Goal: Information Seeking & Learning: Learn about a topic

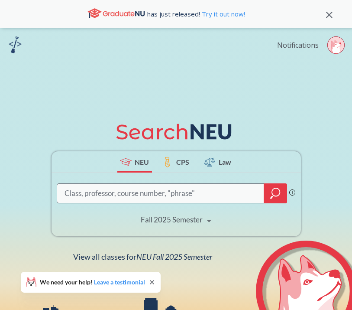
click at [318, 46] on link "Notifications" at bounding box center [298, 45] width 42 height 10
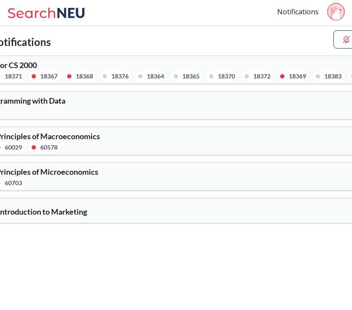
click at [72, 64] on div "CS 2001 : Lab for CS 2000 18375 18371 18367 18368 18376 18364 18365 18370 18372…" at bounding box center [65, 71] width 223 height 21
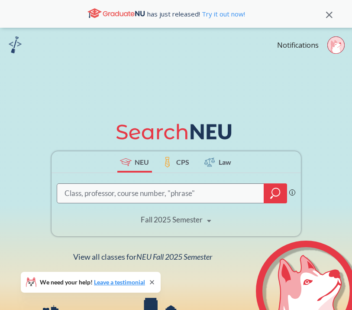
click at [130, 187] on input "search" at bounding box center [161, 193] width 195 height 17
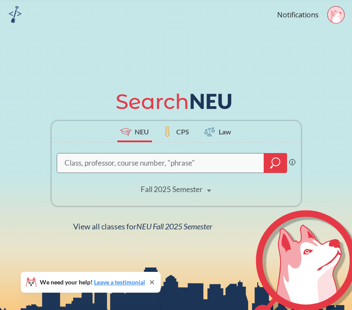
scroll to position [29, 0]
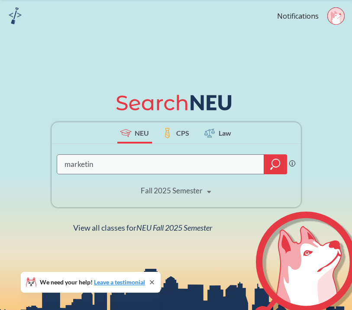
type input "marketing"
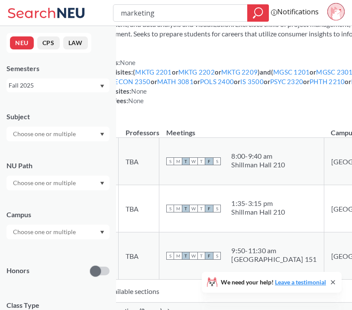
scroll to position [71, 0]
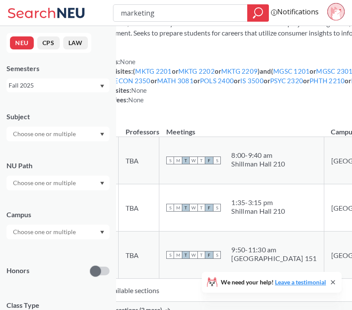
click at [272, 137] on th "Meetings" at bounding box center [241, 127] width 165 height 19
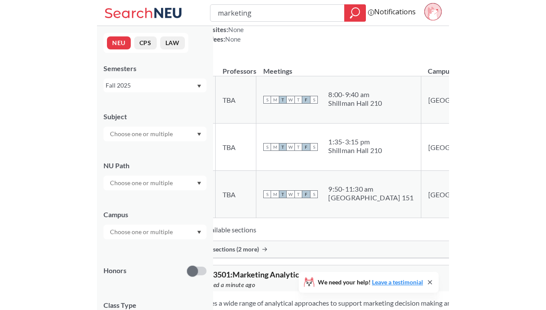
scroll to position [132, 0]
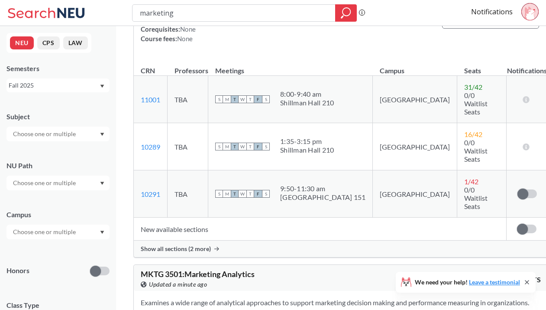
click at [457, 95] on td "31 / 42 0/0 Waitlist Seats" at bounding box center [481, 99] width 49 height 47
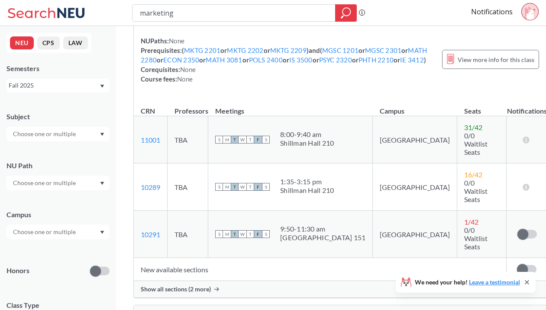
scroll to position [89, 0]
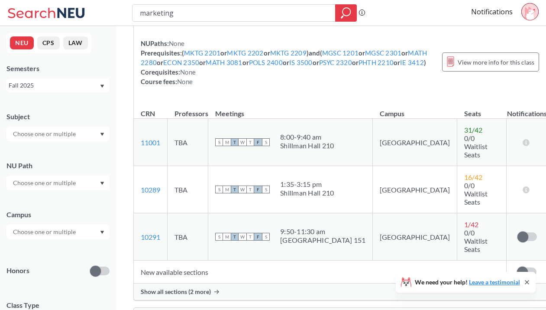
drag, startPoint x: 294, startPoint y: 138, endPoint x: 361, endPoint y: 152, distance: 68.5
click at [361, 152] on td "S M T W T F S 8:00 - 9:40 am [GEOGRAPHIC_DATA] 210" at bounding box center [290, 142] width 165 height 47
click at [361, 151] on td "S M T W T F S 8:00 - 9:40 am [GEOGRAPHIC_DATA] 210" at bounding box center [290, 142] width 165 height 47
drag, startPoint x: 361, startPoint y: 151, endPoint x: 293, endPoint y: 138, distance: 69.3
click at [293, 138] on td "S M T W T F S 8:00 - 9:40 am [GEOGRAPHIC_DATA] 210" at bounding box center [290, 142] width 165 height 47
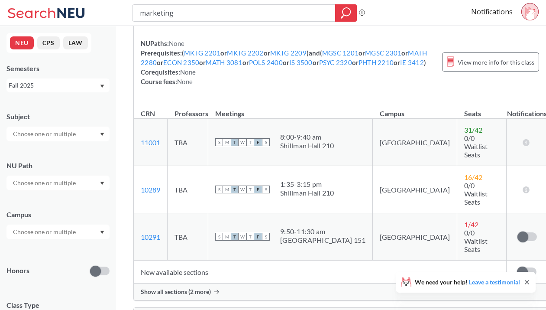
click at [334, 100] on div "Offers students an opportunity to gain experience in the marketing research pro…" at bounding box center [341, 37] width 414 height 126
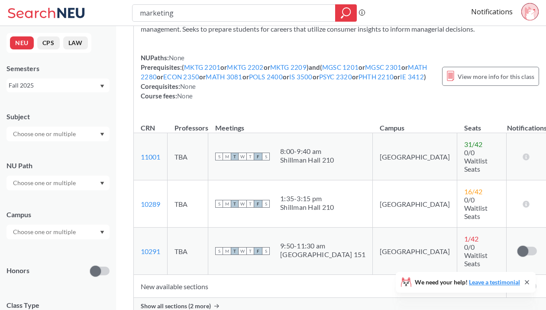
scroll to position [74, 0]
click at [205, 10] on input "marketing" at bounding box center [234, 13] width 190 height 15
type input "marketing 2201"
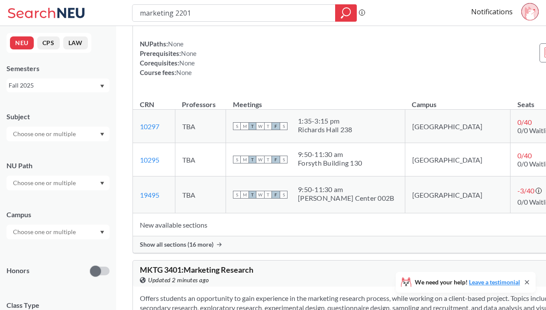
scroll to position [80, 0]
click at [189, 247] on span "Show all sections (16 more)" at bounding box center [177, 244] width 74 height 8
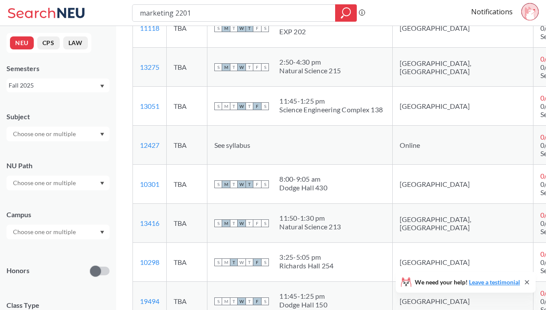
scroll to position [0, 0]
